Goal: Information Seeking & Learning: Learn about a topic

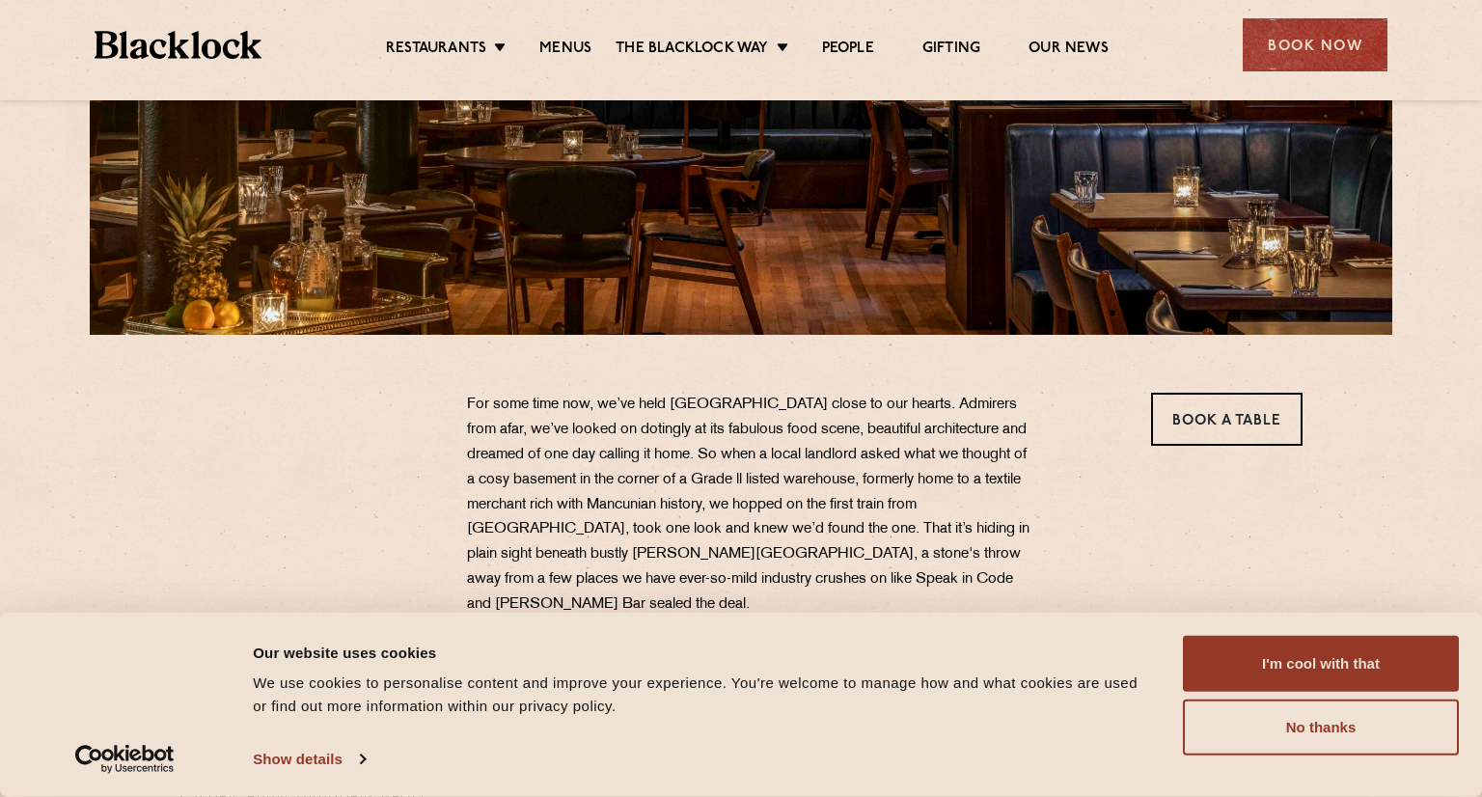
scroll to position [475, 0]
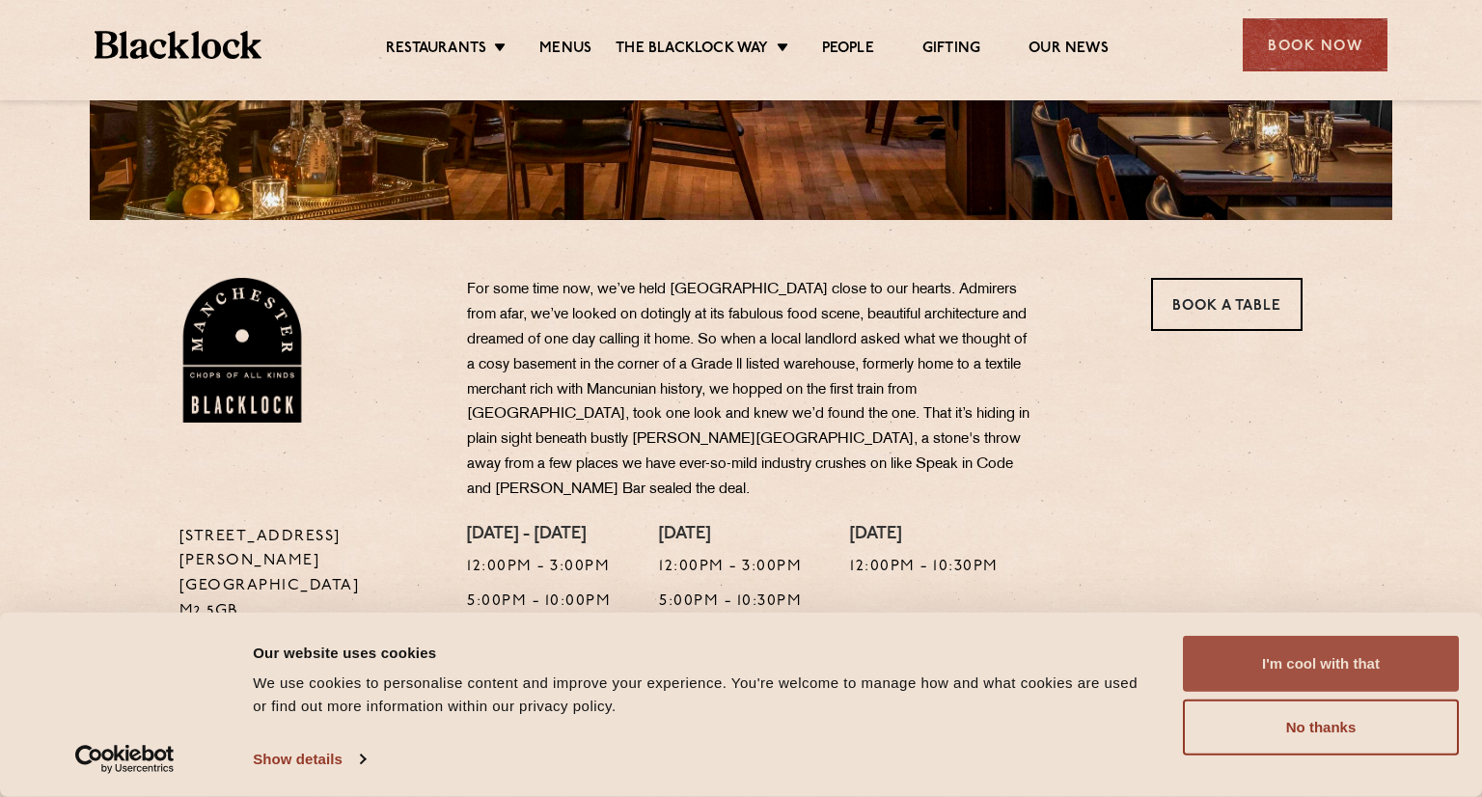
click at [1318, 672] on button "I'm cool with that" at bounding box center [1321, 664] width 276 height 56
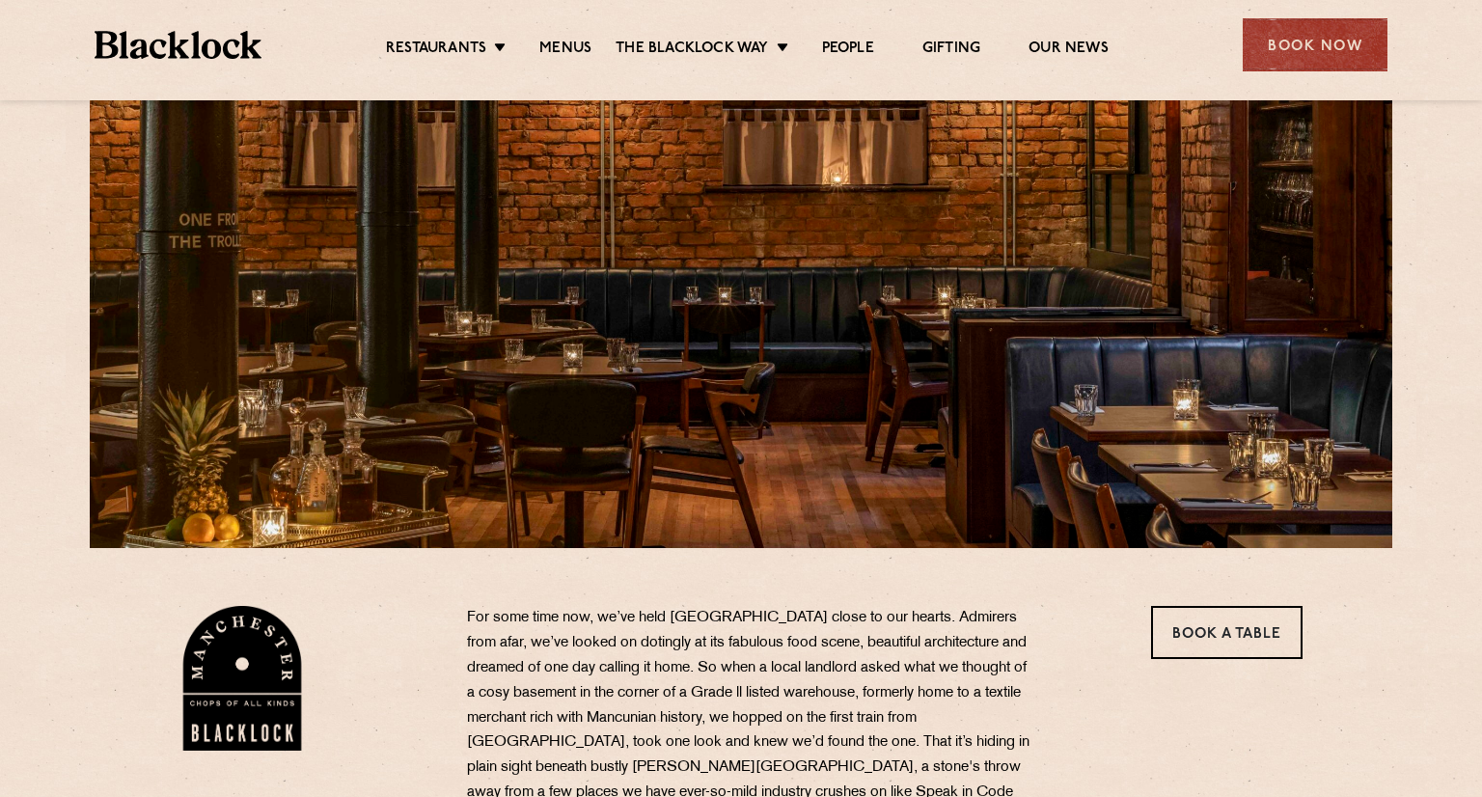
scroll to position [0, 0]
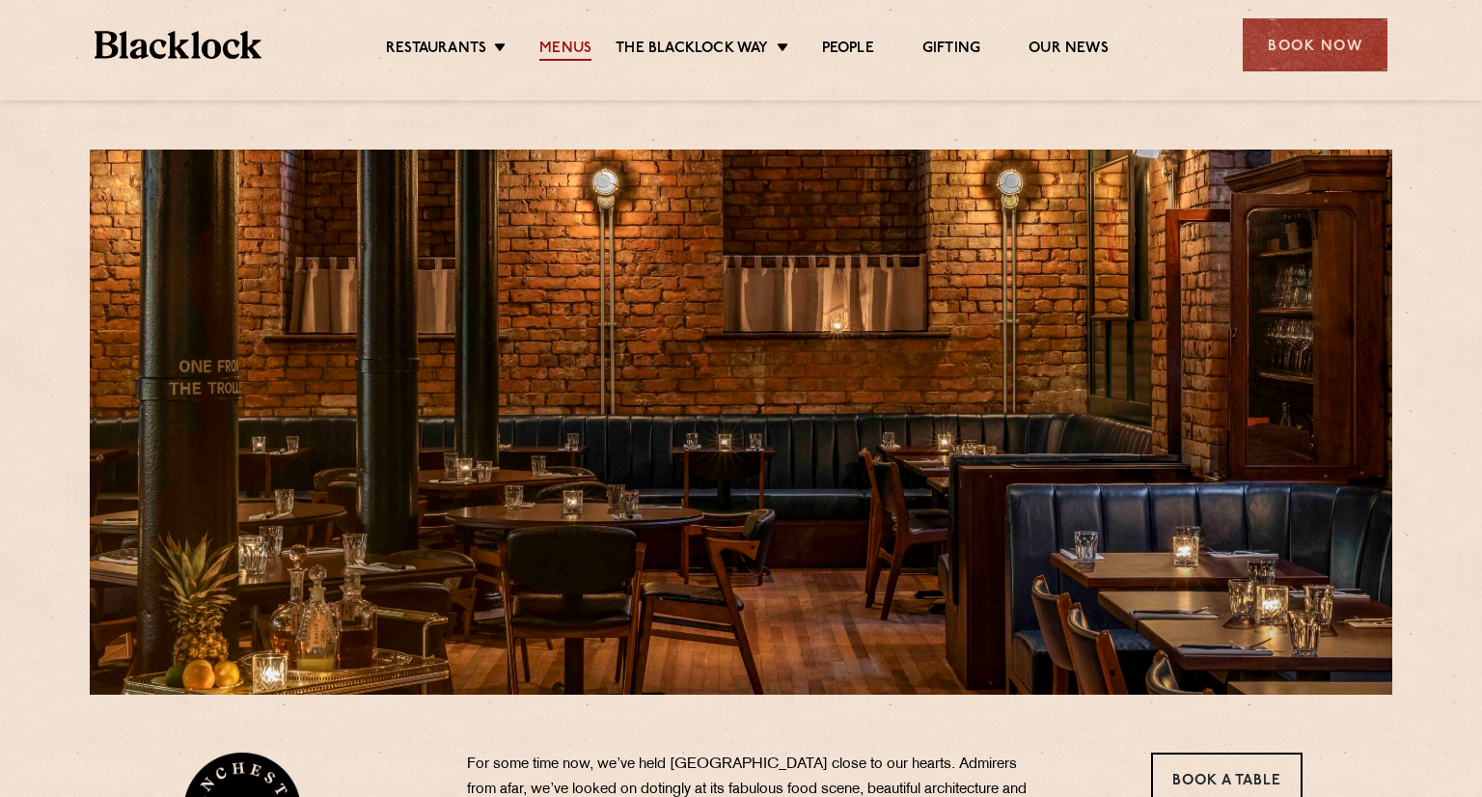
click at [577, 59] on link "Menus" at bounding box center [565, 50] width 52 height 21
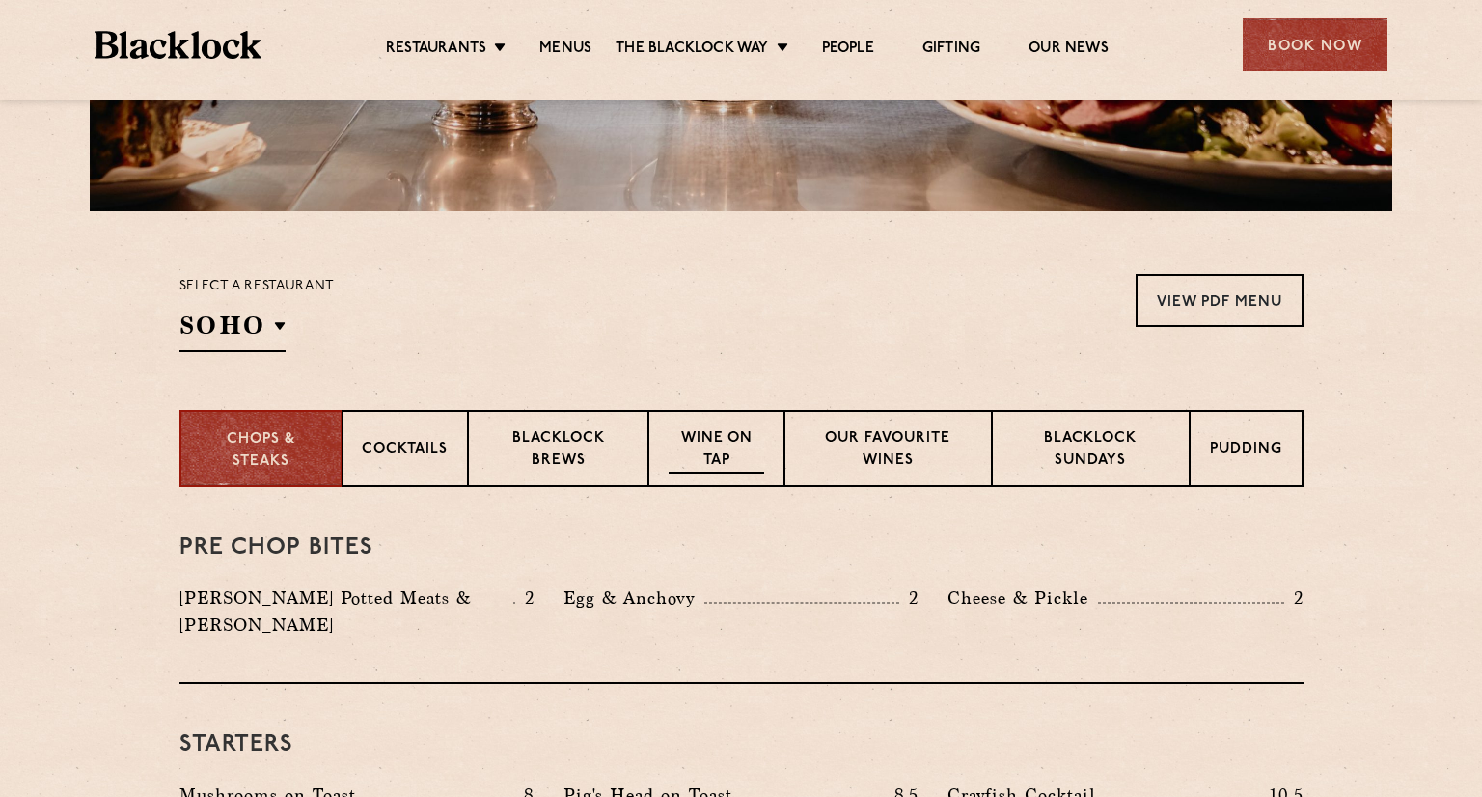
scroll to position [317, 0]
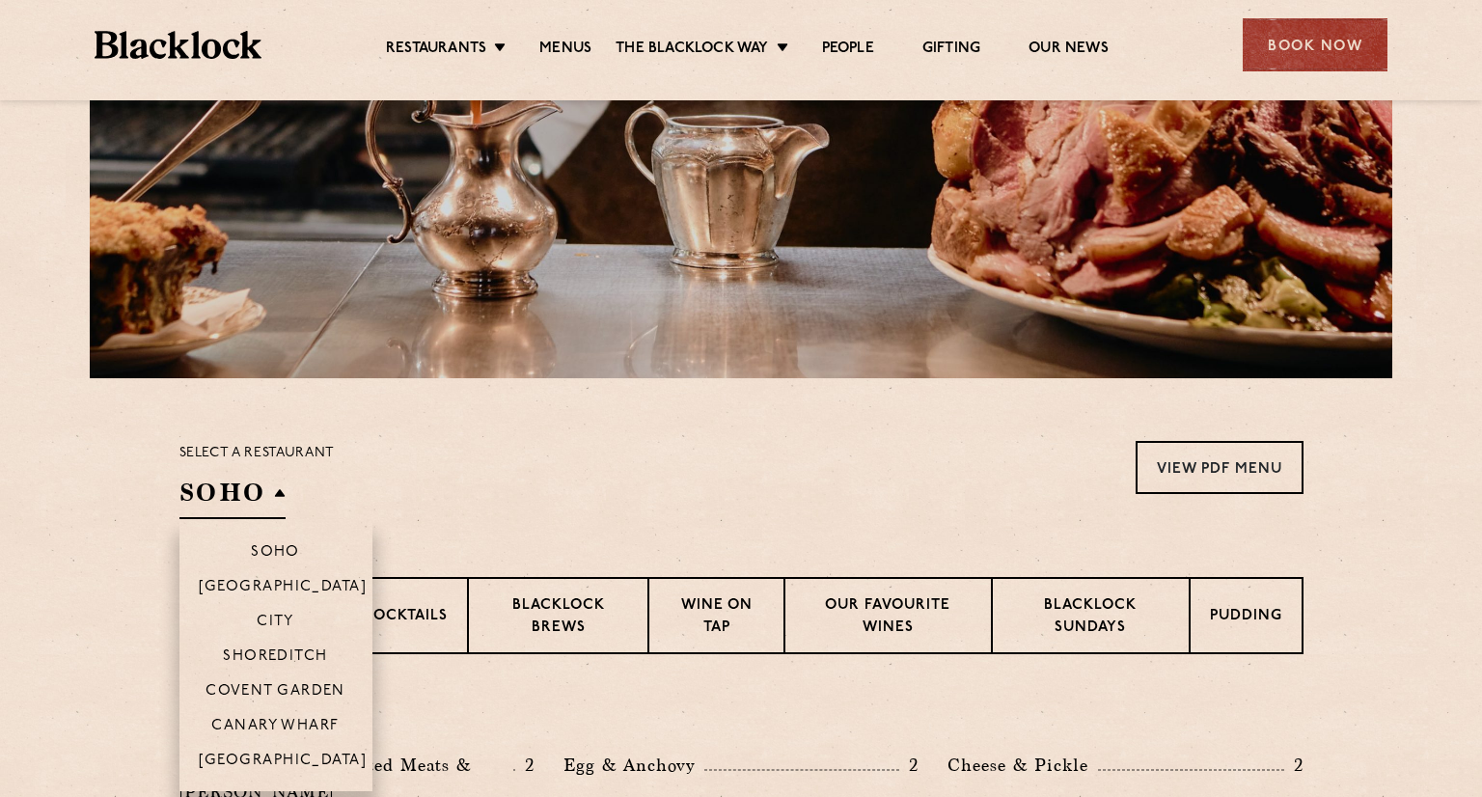
click at [242, 503] on h2 "SOHO" at bounding box center [233, 497] width 106 height 43
click at [299, 772] on li "[GEOGRAPHIC_DATA]" at bounding box center [276, 766] width 193 height 49
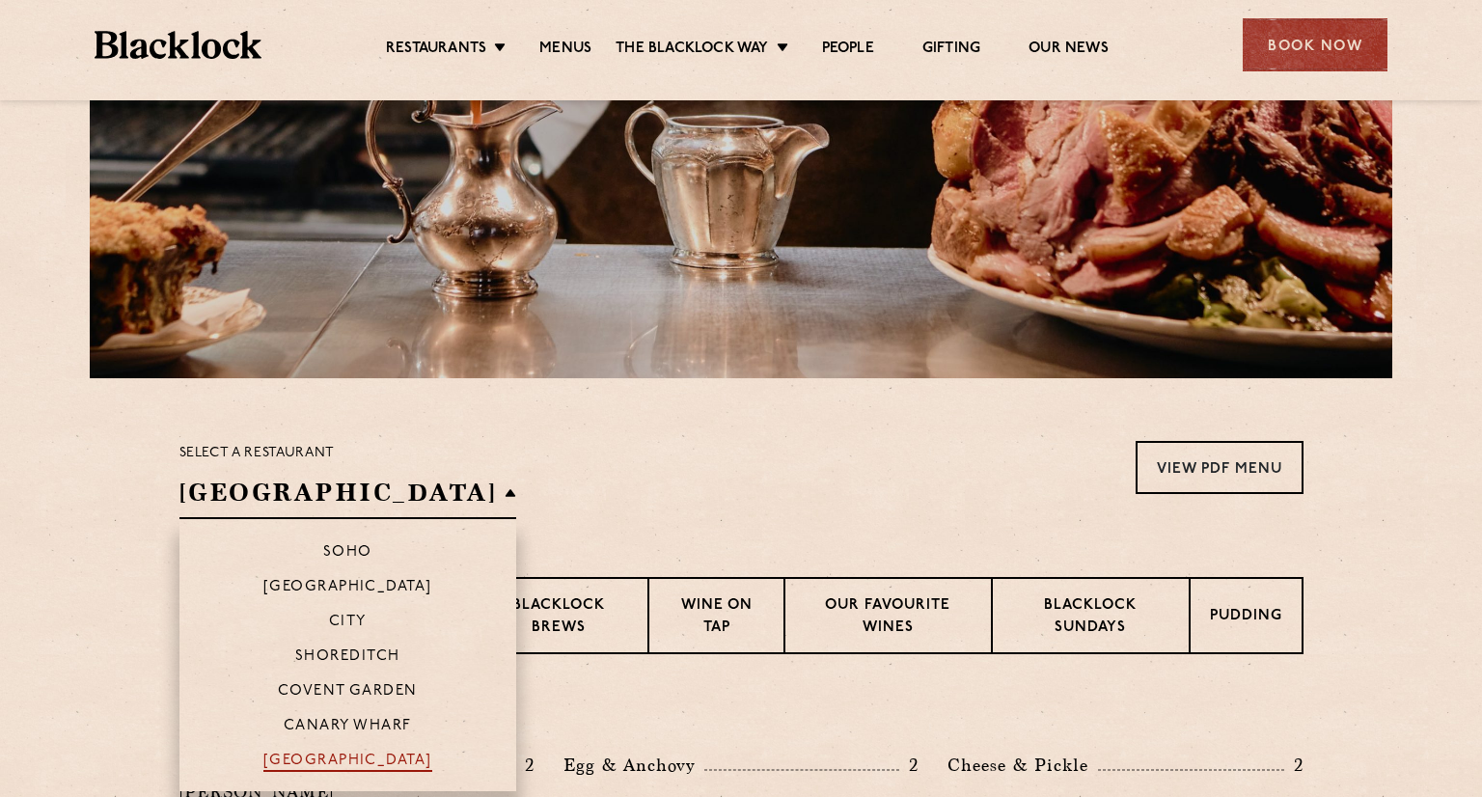
click at [334, 755] on p "[GEOGRAPHIC_DATA]" at bounding box center [347, 762] width 169 height 19
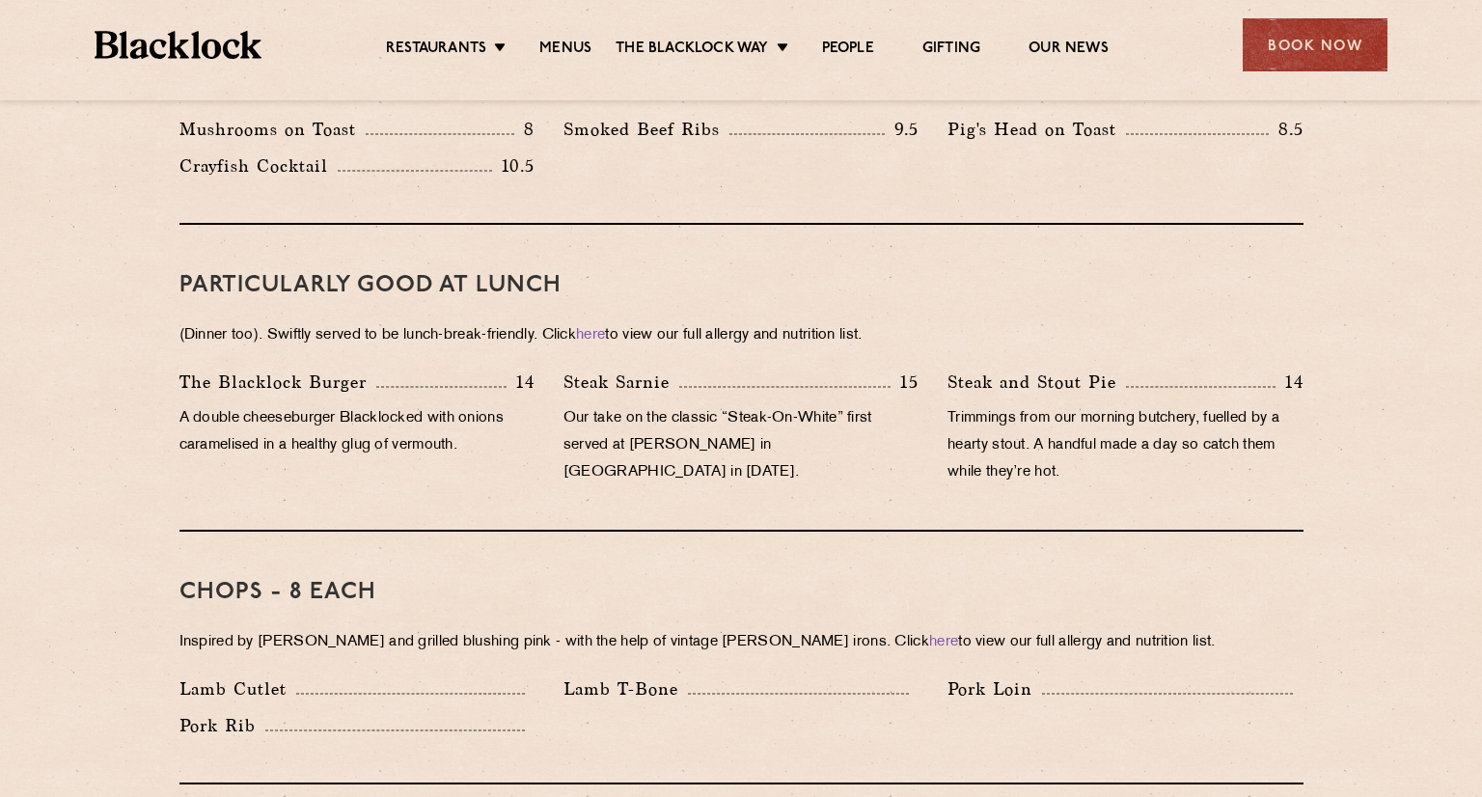
scroll to position [1266, 0]
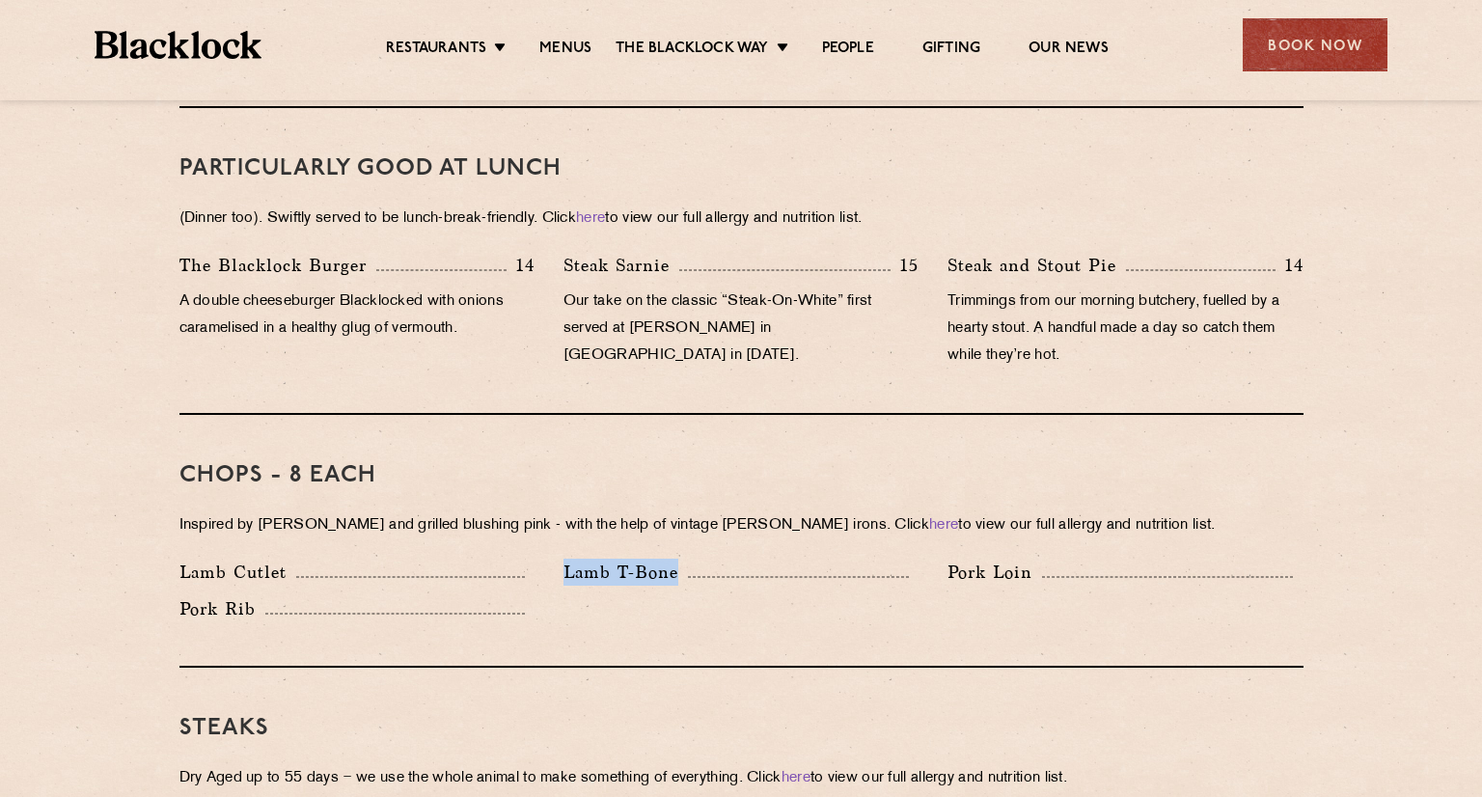
drag, startPoint x: 562, startPoint y: 545, endPoint x: 773, endPoint y: 291, distance: 330.3
click at [677, 559] on div "Lamb T-Bone" at bounding box center [741, 577] width 384 height 37
copy p "Lamb T-Bone"
copy p "Lamb Cutlet"
drag, startPoint x: 258, startPoint y: 541, endPoint x: 488, endPoint y: 386, distance: 278.1
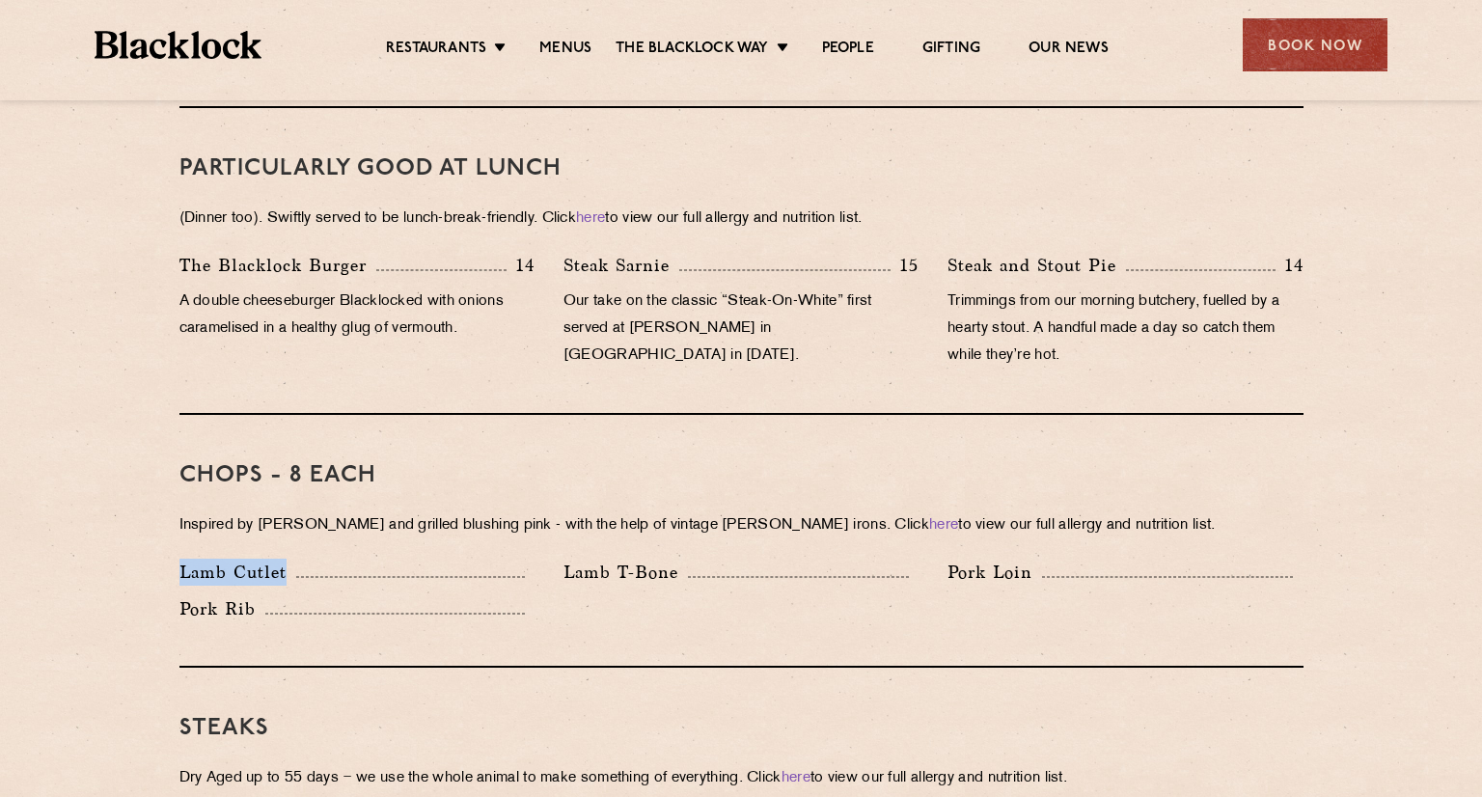
click at [184, 559] on p "Lamb Cutlet" at bounding box center [238, 572] width 117 height 27
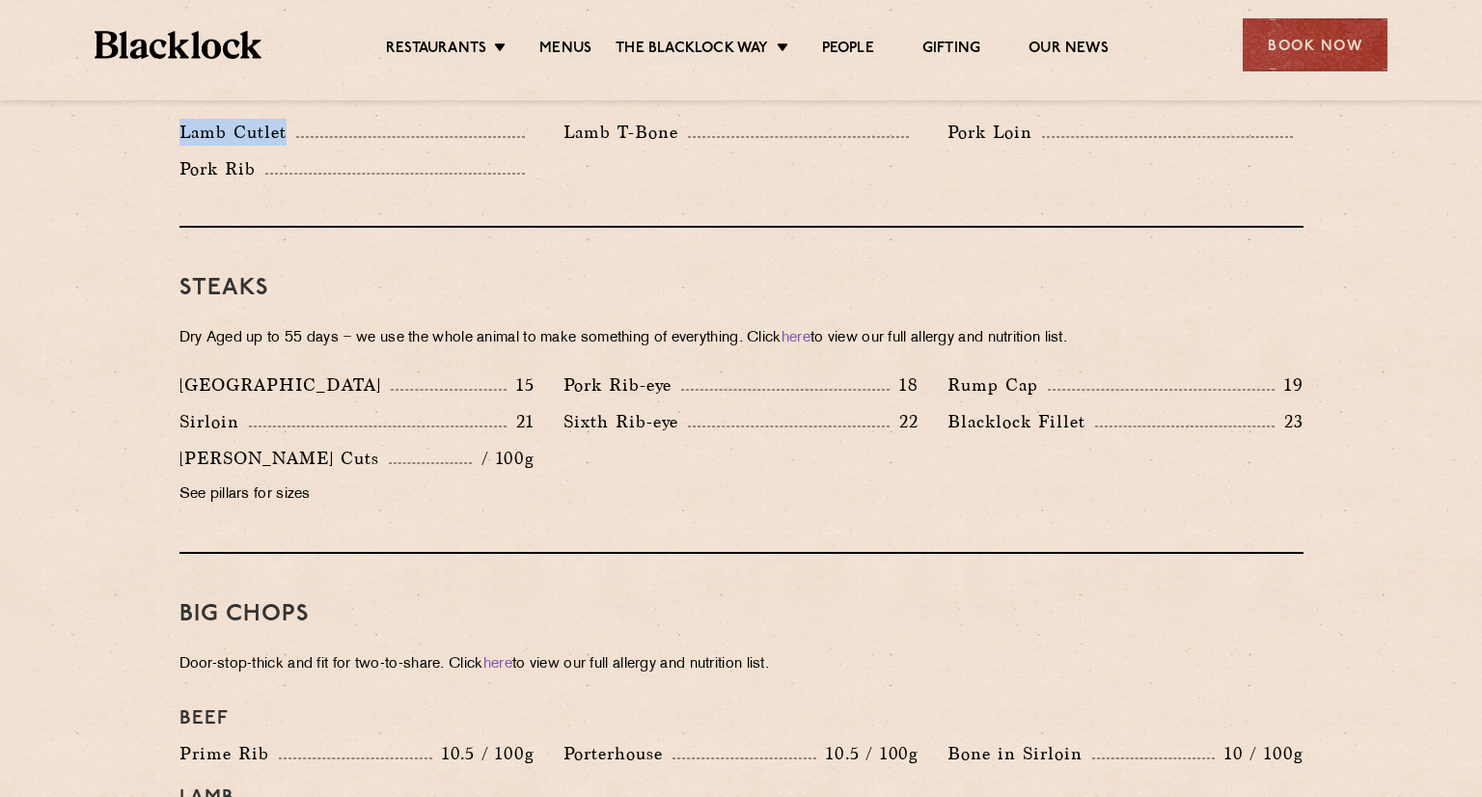
scroll to position [1741, 0]
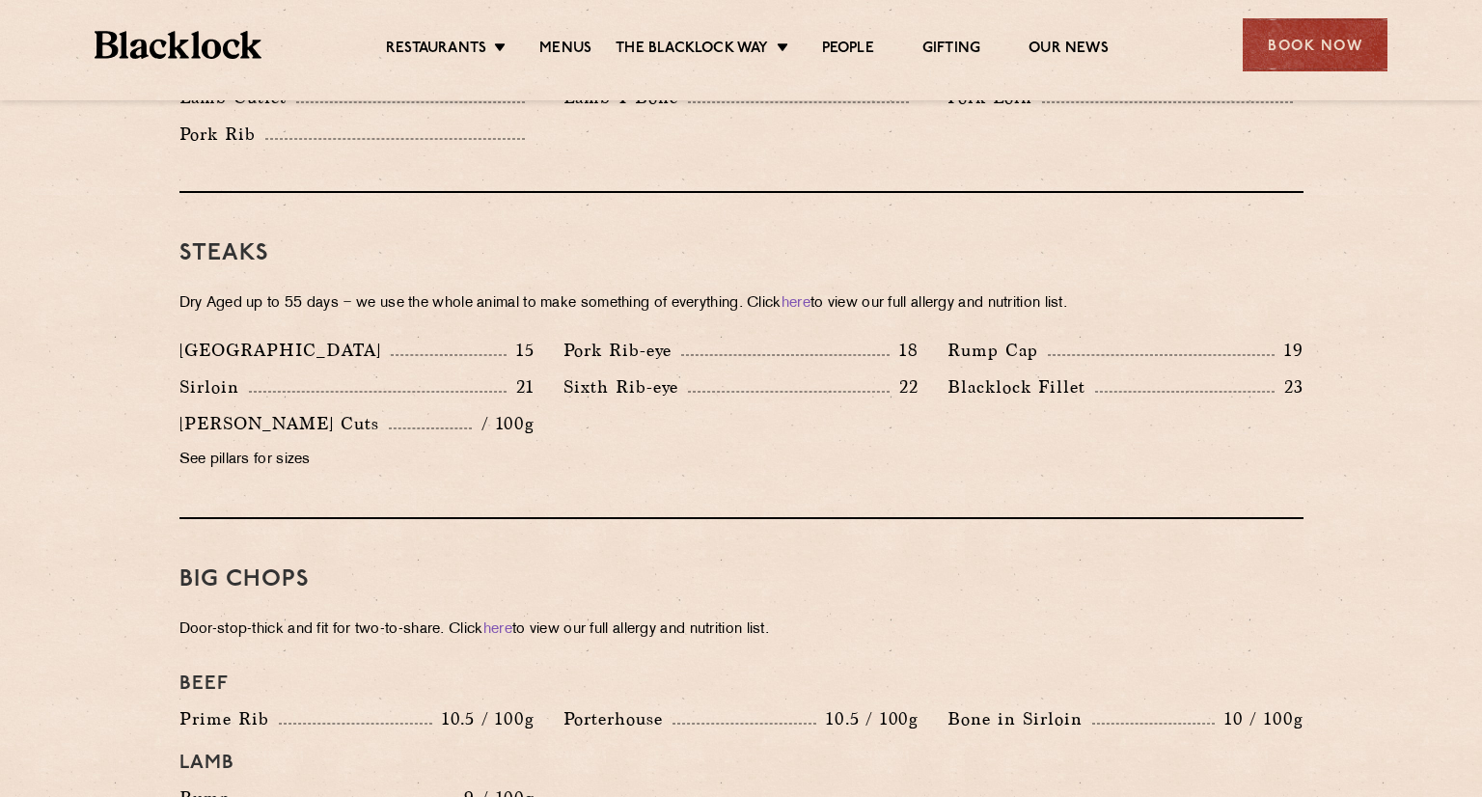
click at [247, 447] on p "See pillars for sizes" at bounding box center [357, 460] width 355 height 27
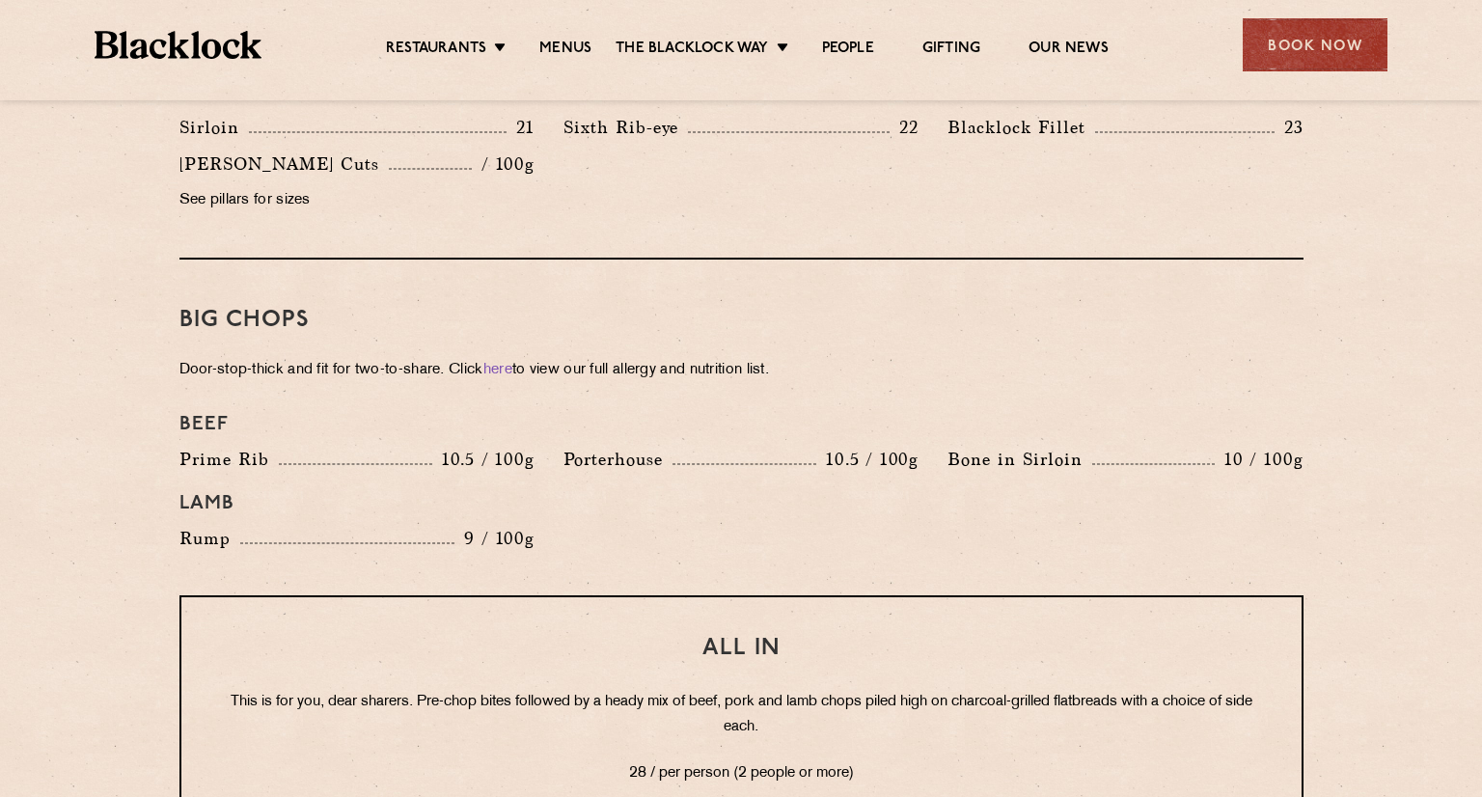
scroll to position [2058, 0]
